Goal: Task Accomplishment & Management: Manage account settings

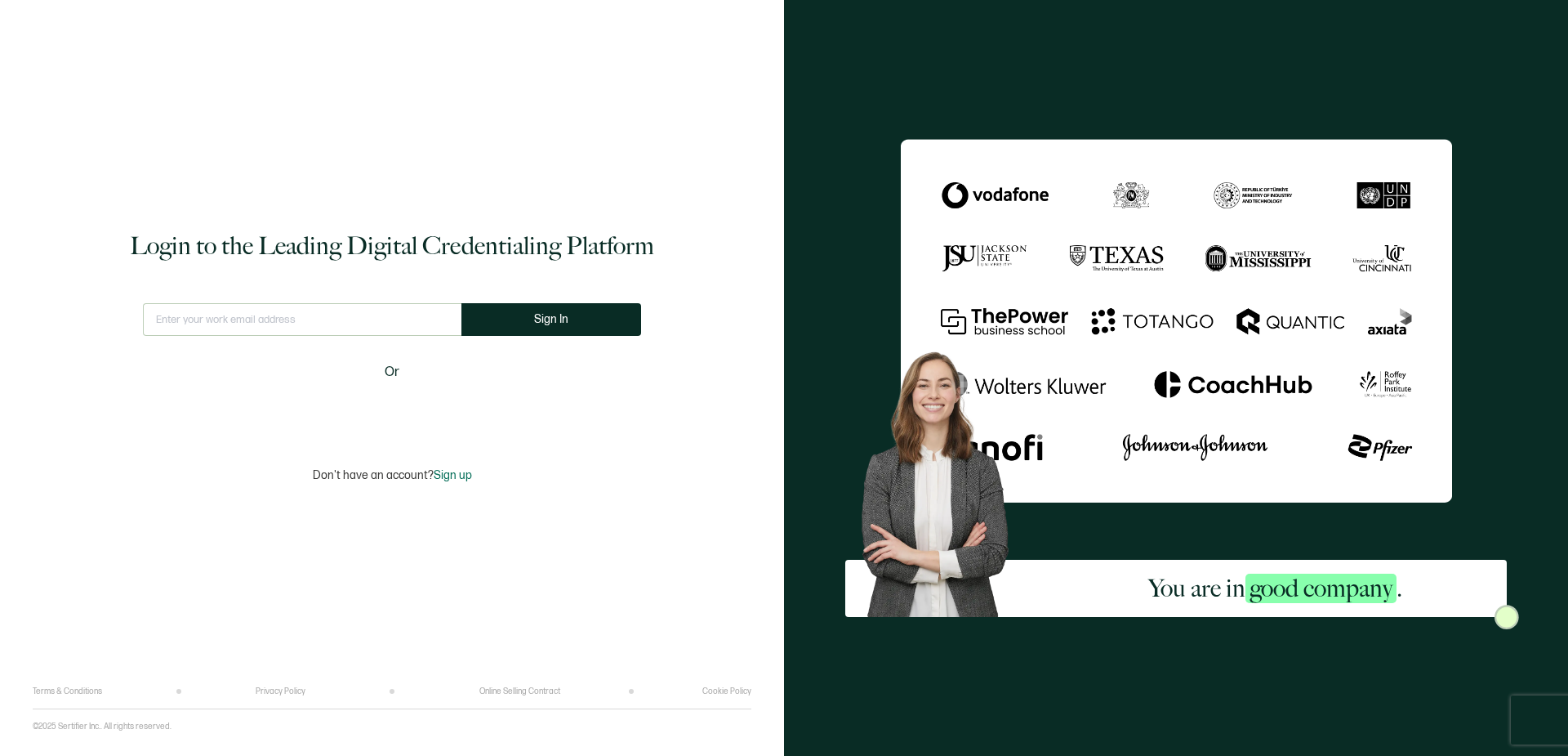
click at [279, 319] on input "text" at bounding box center [301, 319] width 318 height 32
type input "[PERSON_NAME][EMAIL_ADDRESS][DOMAIN_NAME]"
click at [569, 315] on button "Sign In" at bounding box center [551, 319] width 180 height 32
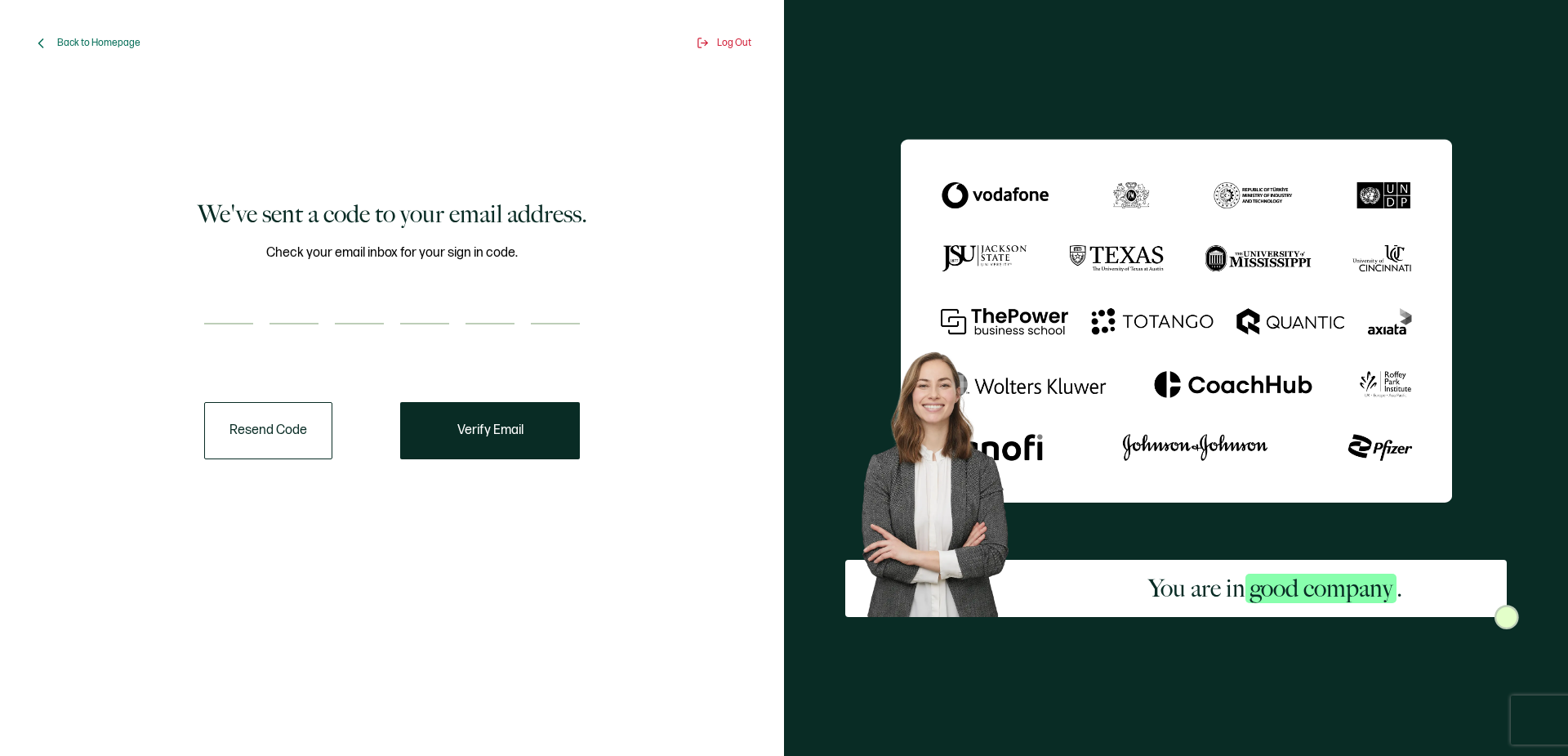
click at [239, 304] on input "number" at bounding box center [229, 307] width 49 height 32
type input "8"
type input "3"
type input "7"
type input "3"
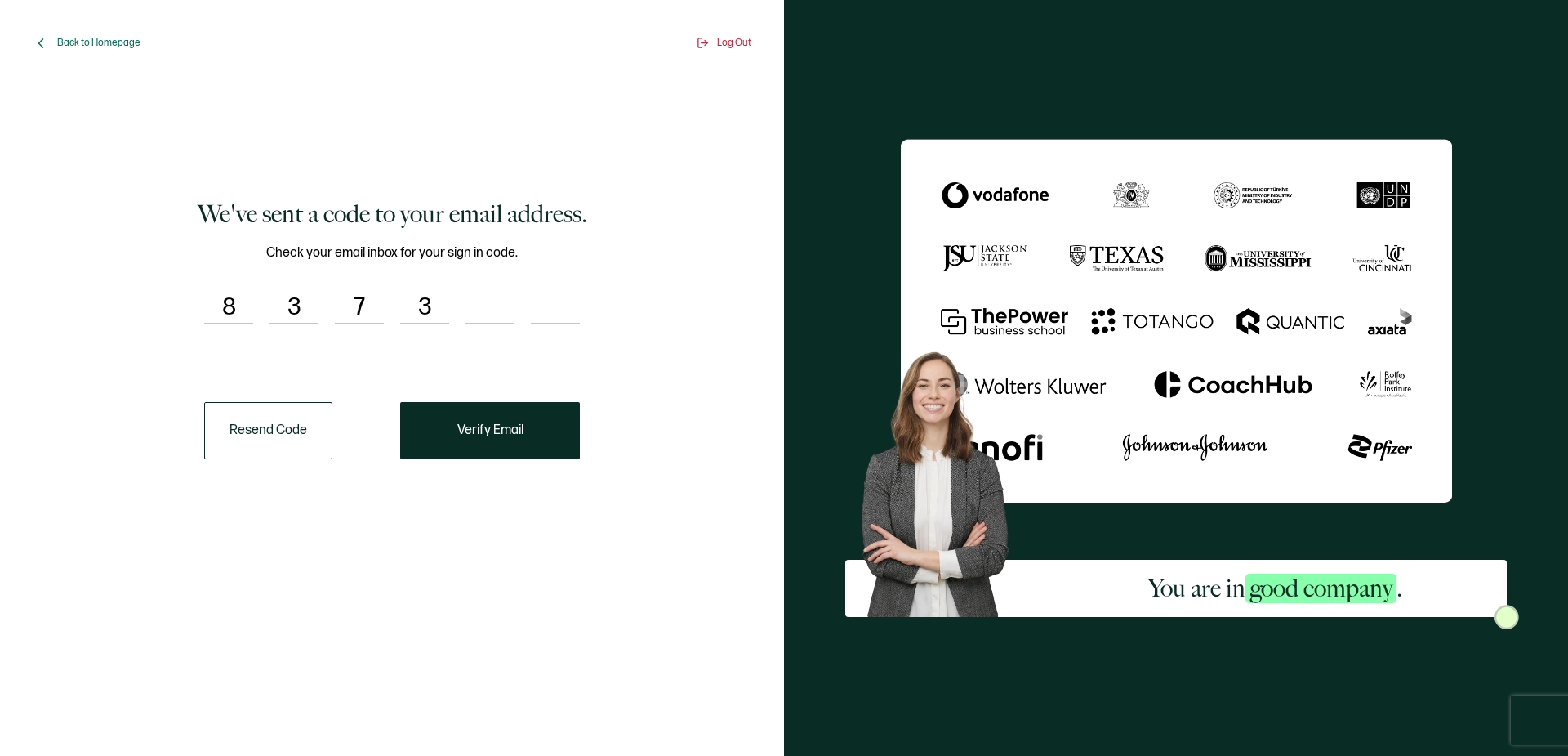
type input "6"
type input "9"
